Goal: Find specific page/section: Find specific page/section

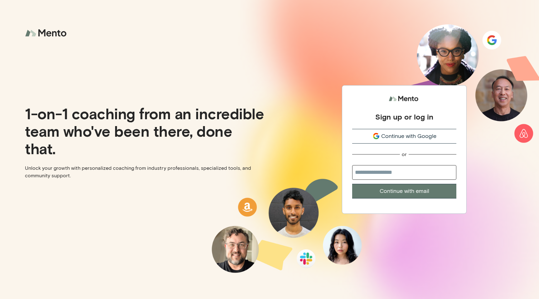
click at [399, 136] on span "Continue with Google" at bounding box center [408, 136] width 55 height 8
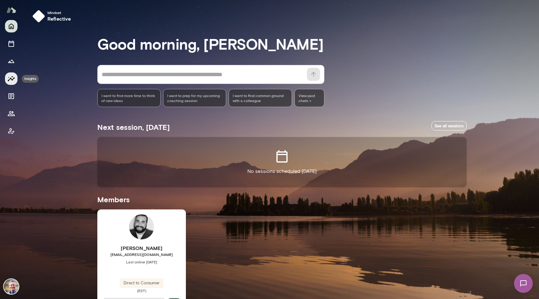
click at [10, 79] on icon "Insights" at bounding box center [11, 78] width 7 height 5
